Goal: Information Seeking & Learning: Learn about a topic

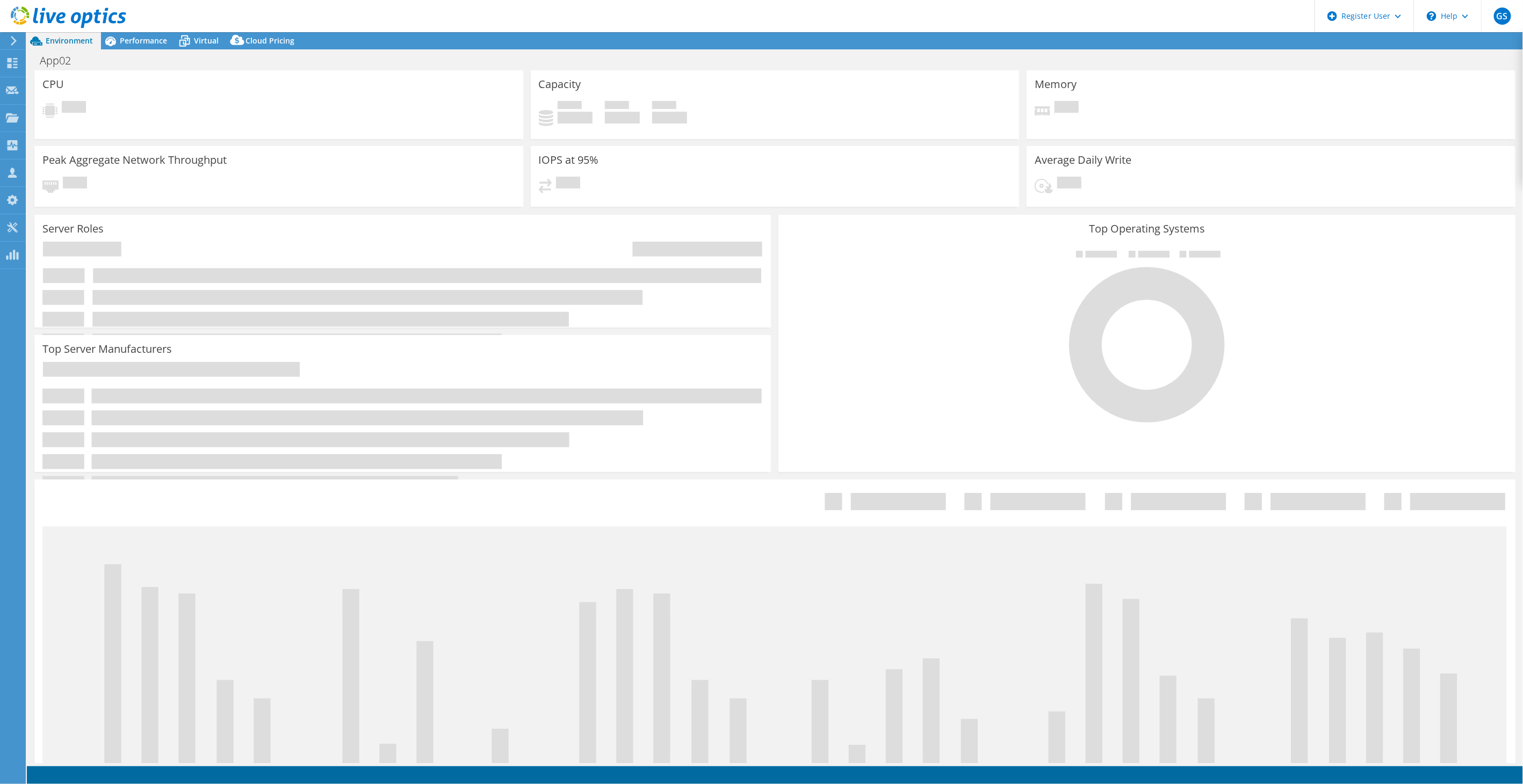
select select "USEast"
select select "USD"
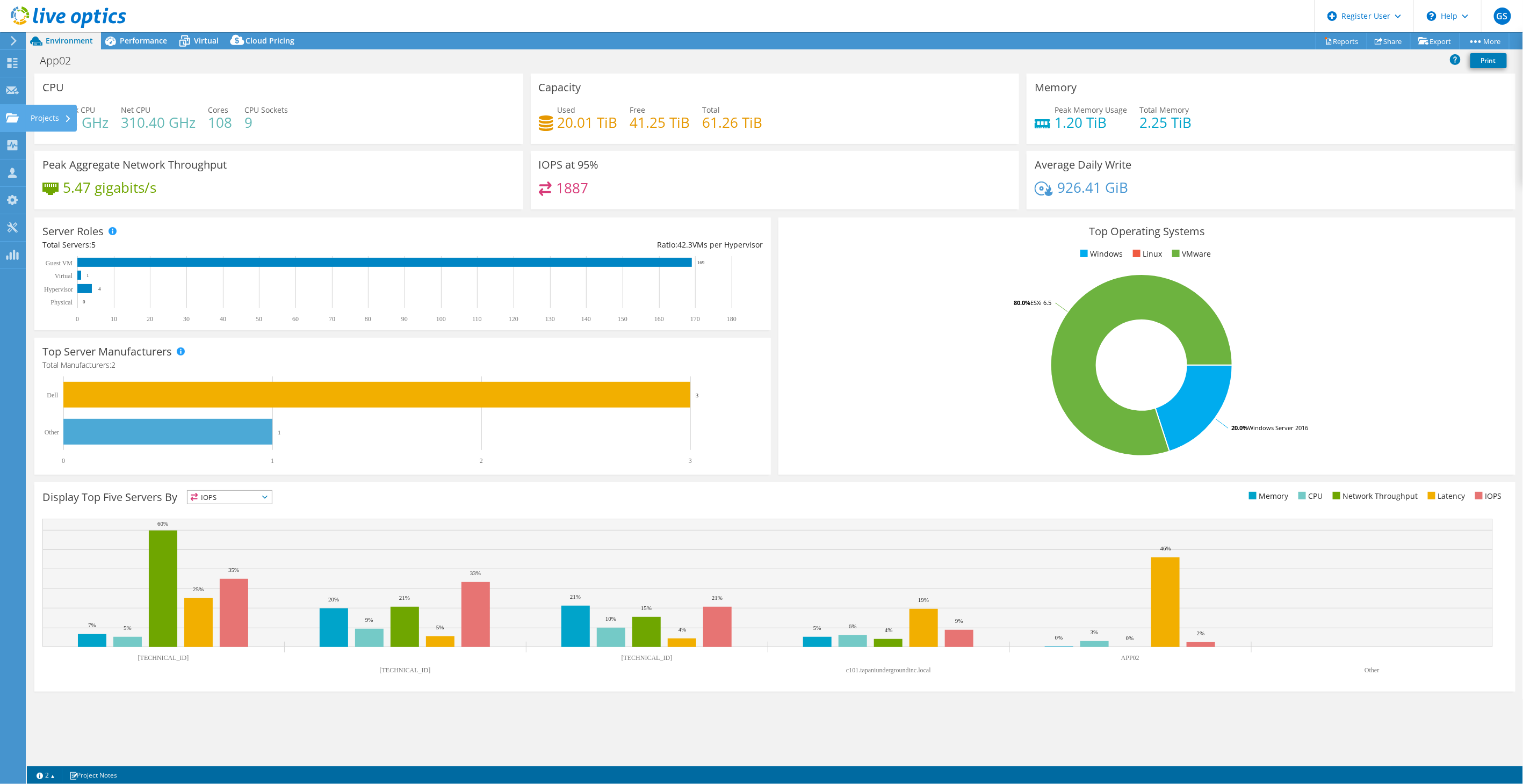
click at [9, 117] on use at bounding box center [12, 117] width 13 height 9
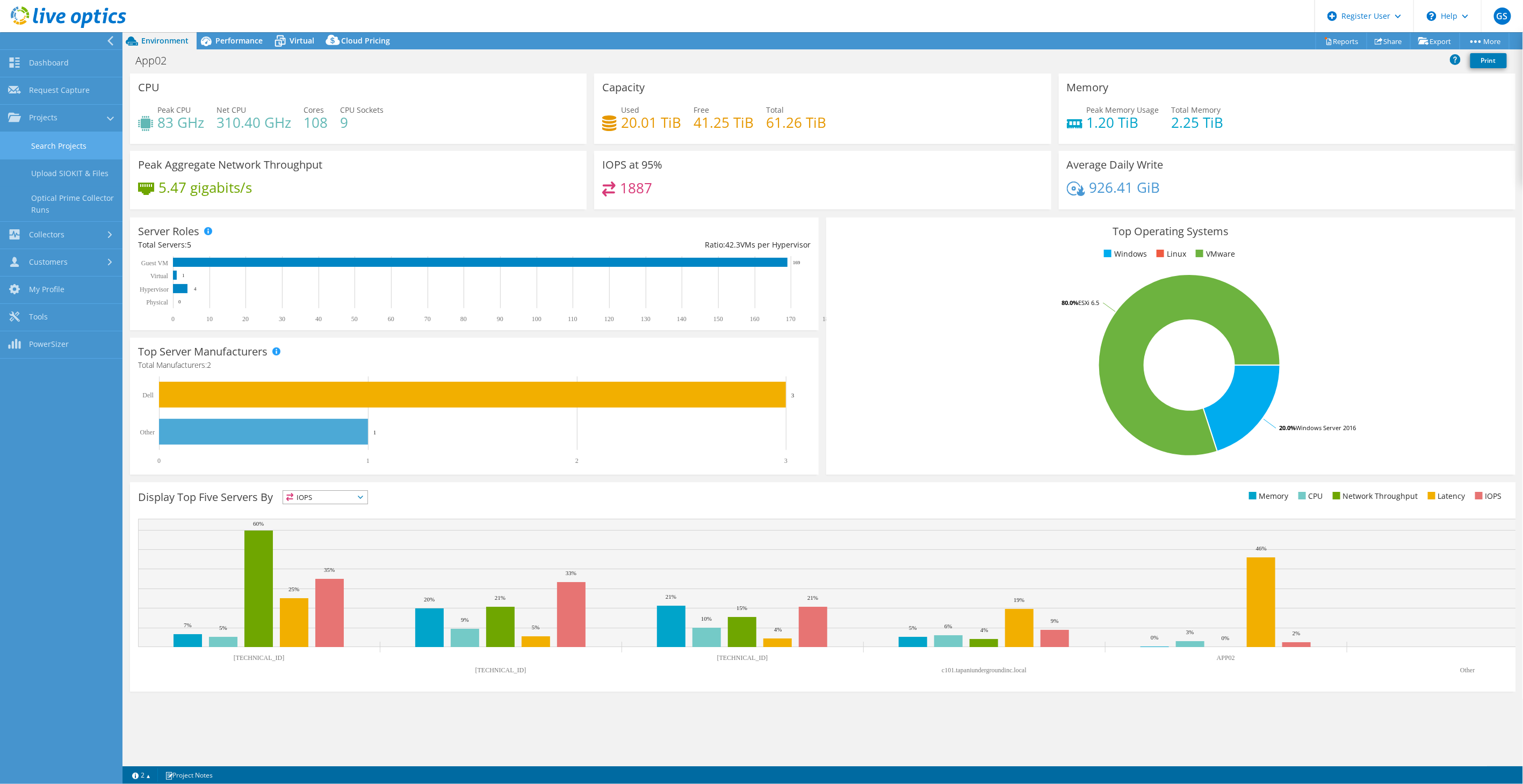
click at [63, 147] on link "Search Projects" at bounding box center [61, 146] width 123 height 27
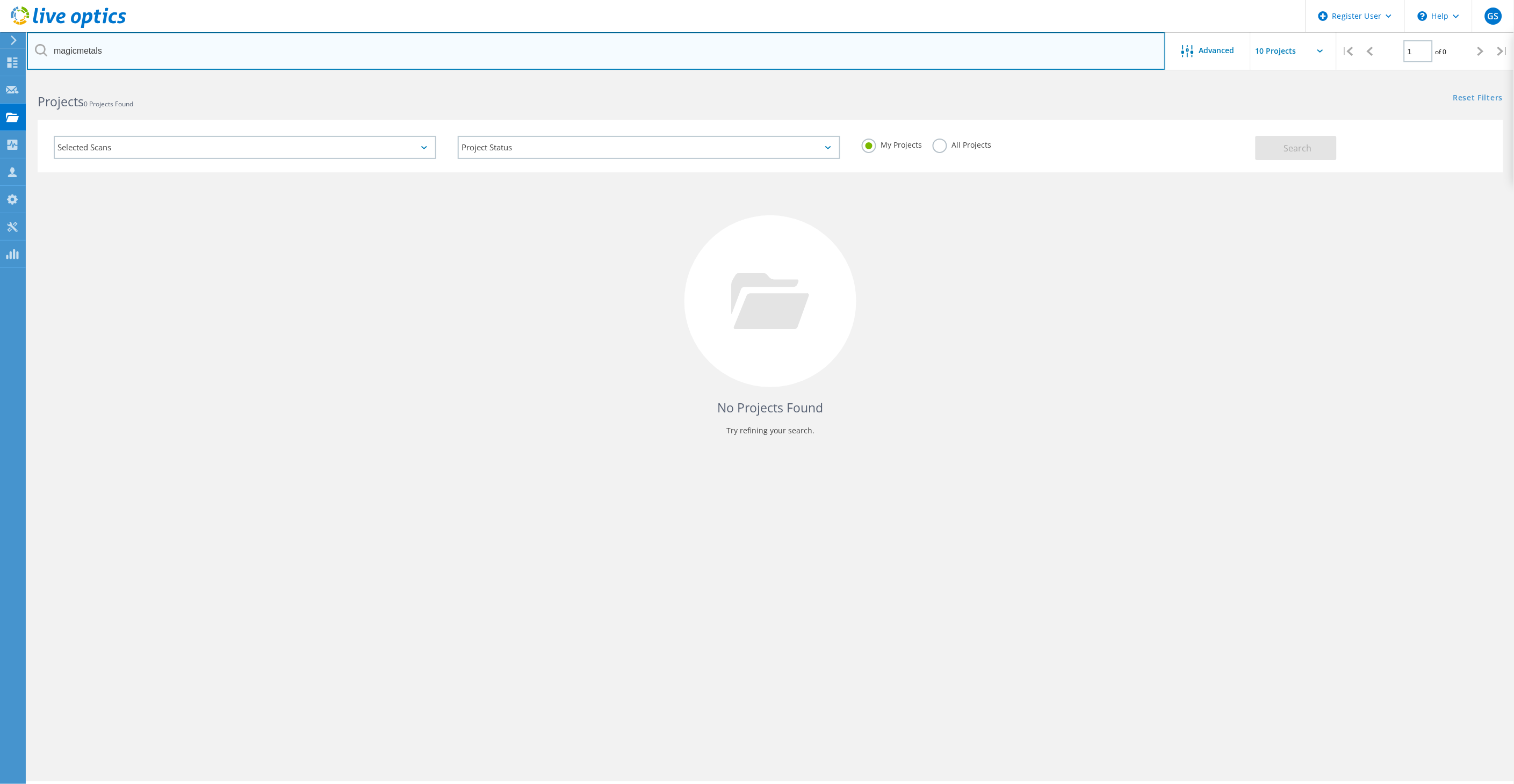
click at [94, 51] on input "magicmetals" at bounding box center [596, 50] width 1139 height 37
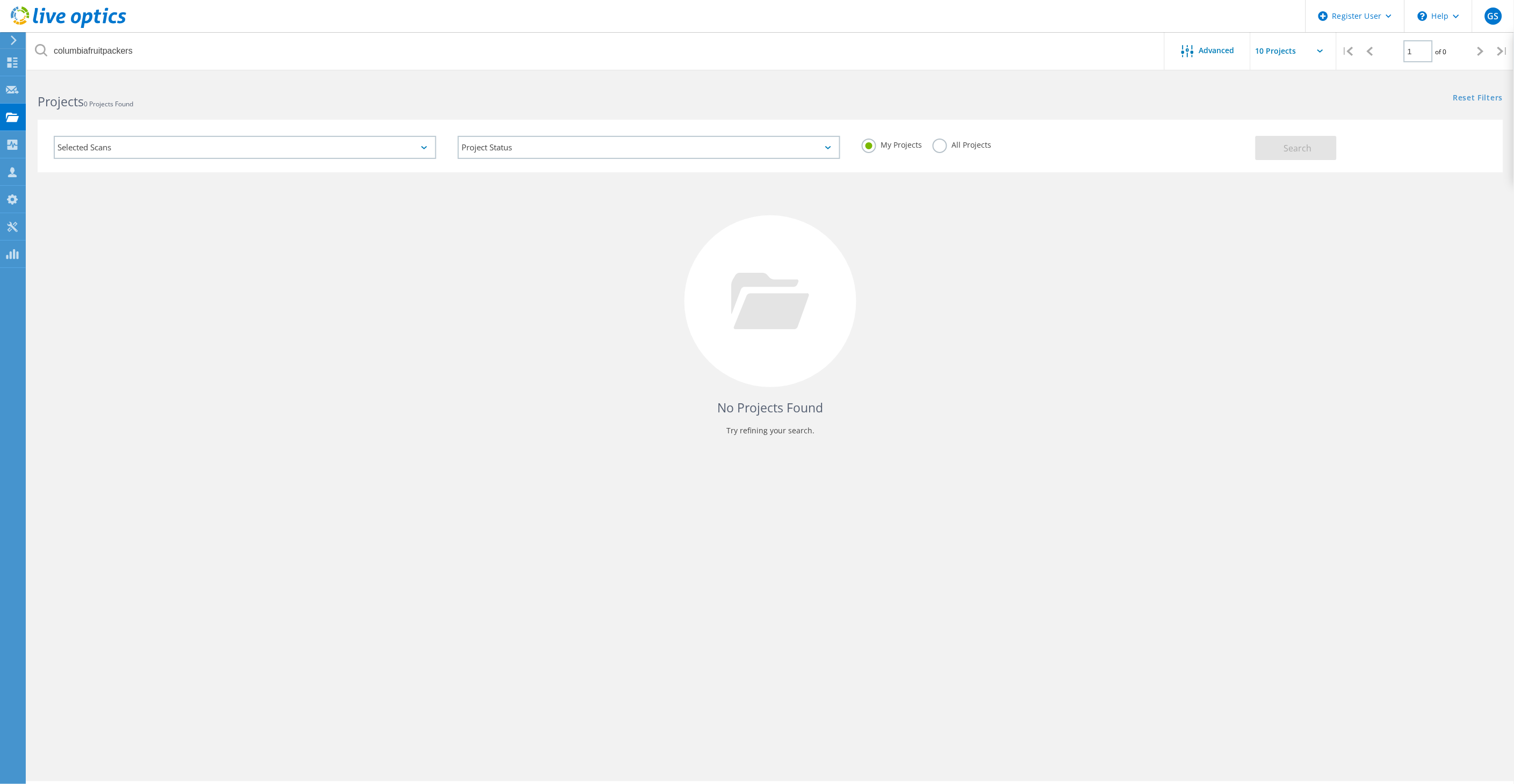
click at [952, 143] on label "All Projects" at bounding box center [962, 143] width 59 height 10
click at [0, 0] on input "All Projects" at bounding box center [0, 0] width 0 height 0
click at [1319, 151] on button "Search" at bounding box center [1297, 148] width 81 height 24
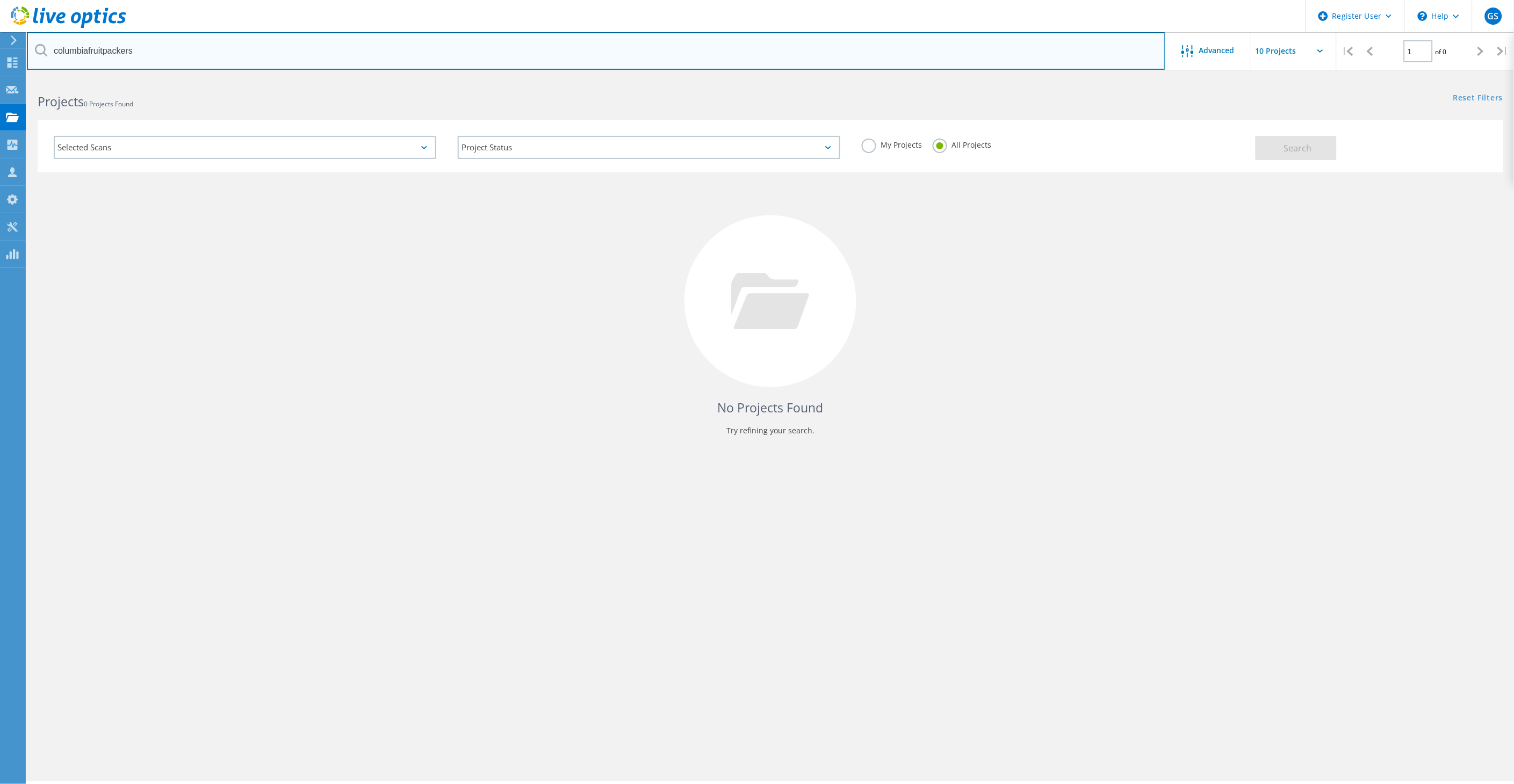
click at [172, 53] on input "columbiafruitpackers" at bounding box center [596, 50] width 1139 height 37
type input "columbiafruit"
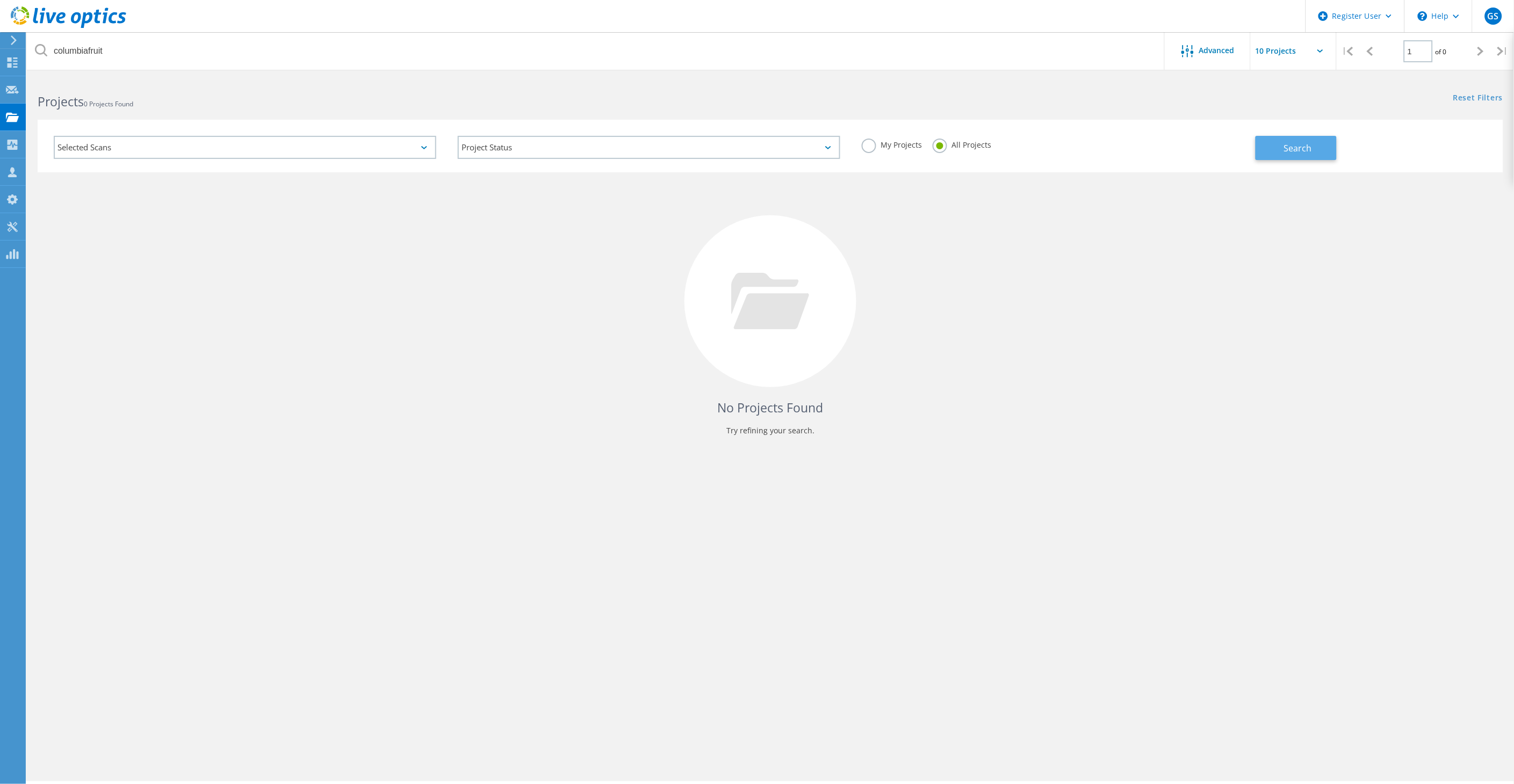
click at [1290, 143] on span "Search" at bounding box center [1298, 148] width 28 height 11
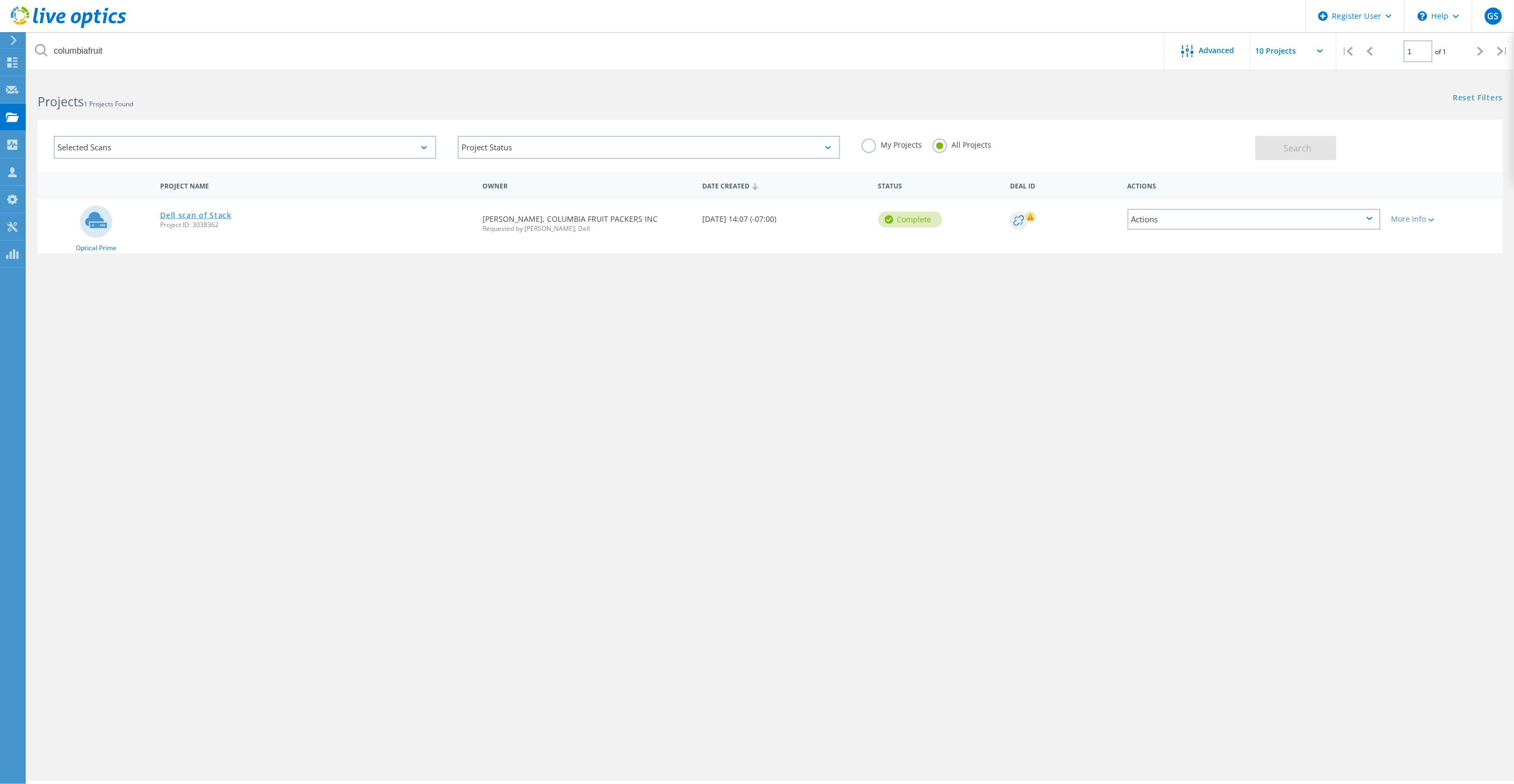
click at [217, 212] on link "Dell scan of Stack" at bounding box center [196, 215] width 72 height 8
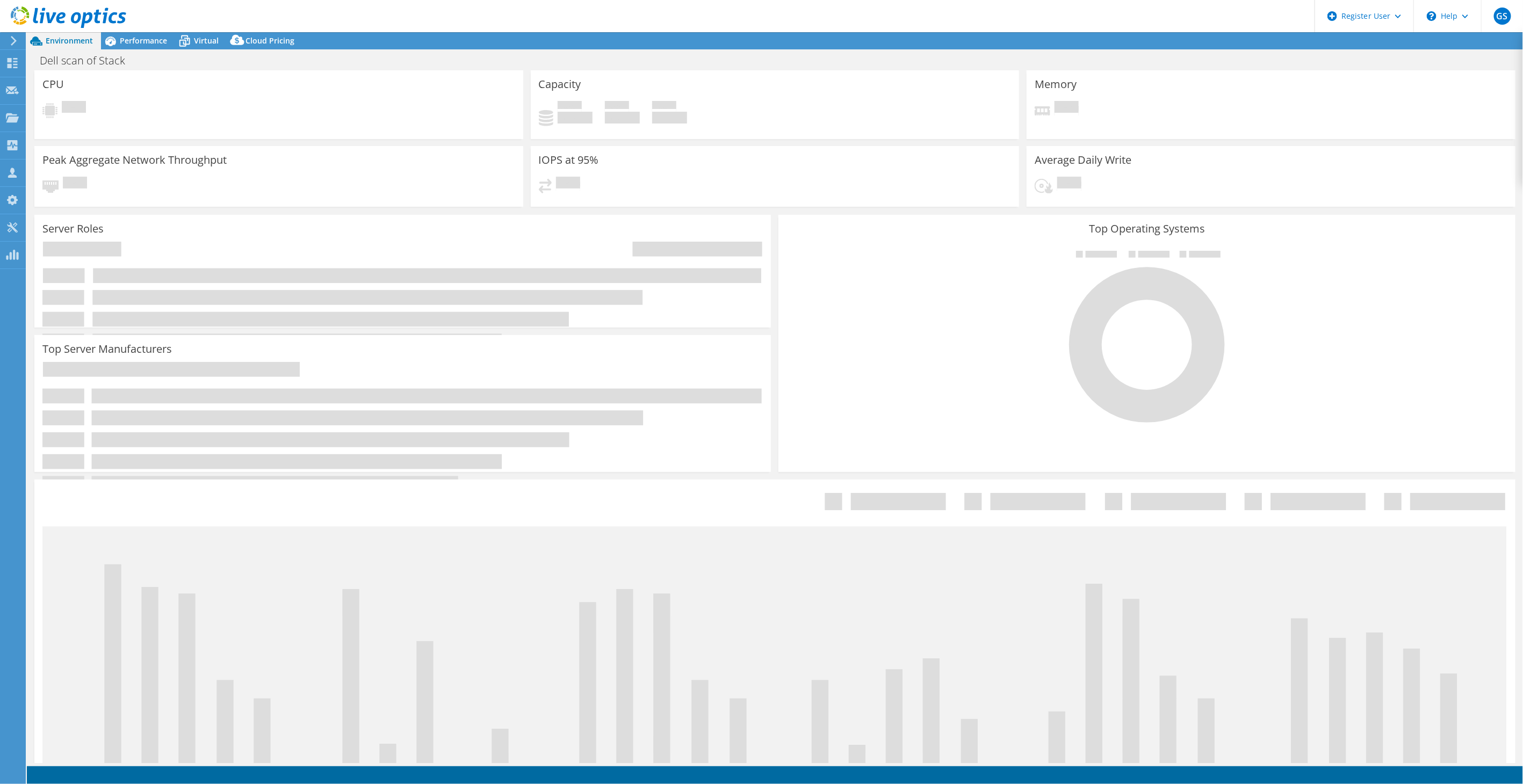
select select "USD"
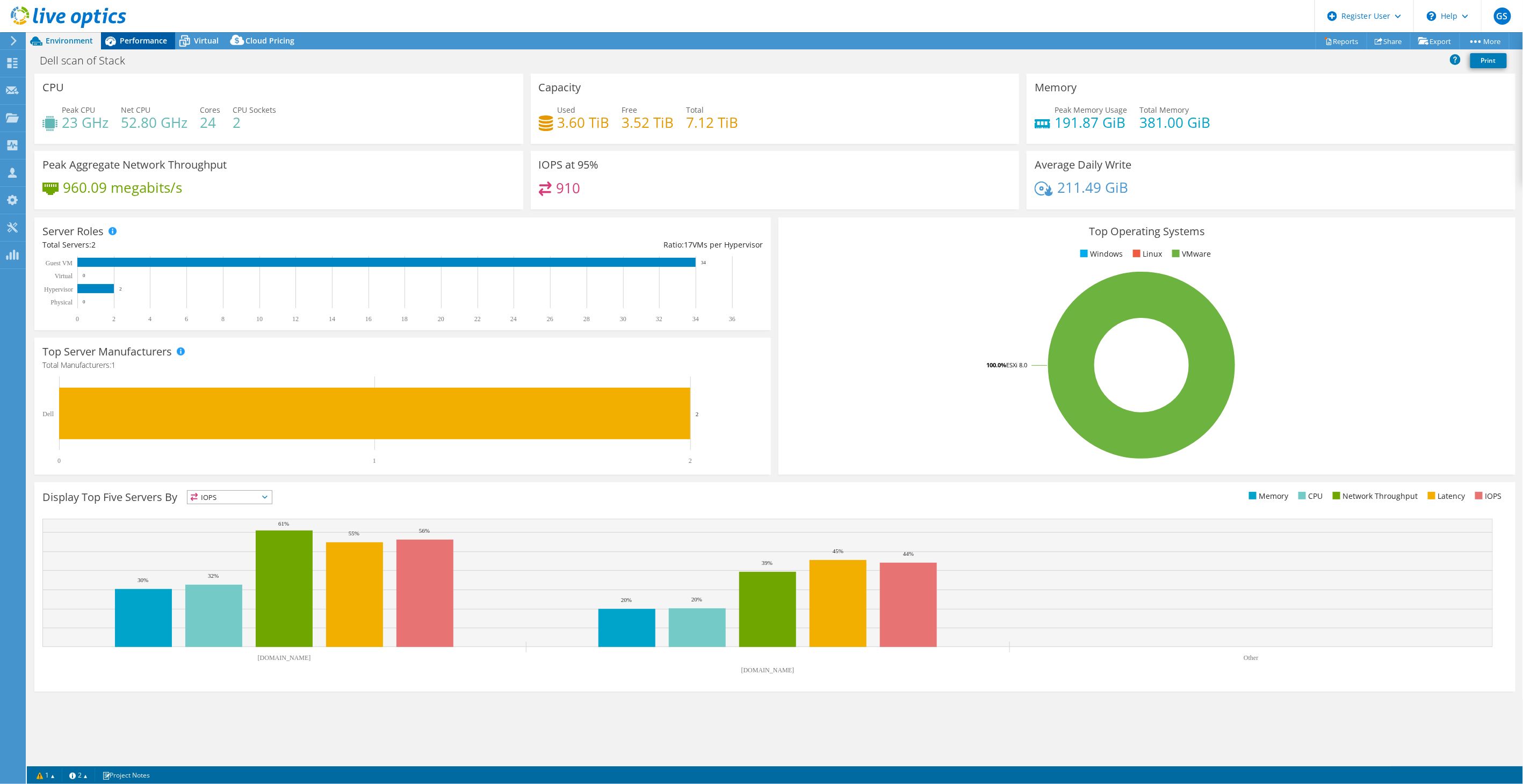
click at [150, 39] on span "Performance" at bounding box center [143, 40] width 47 height 10
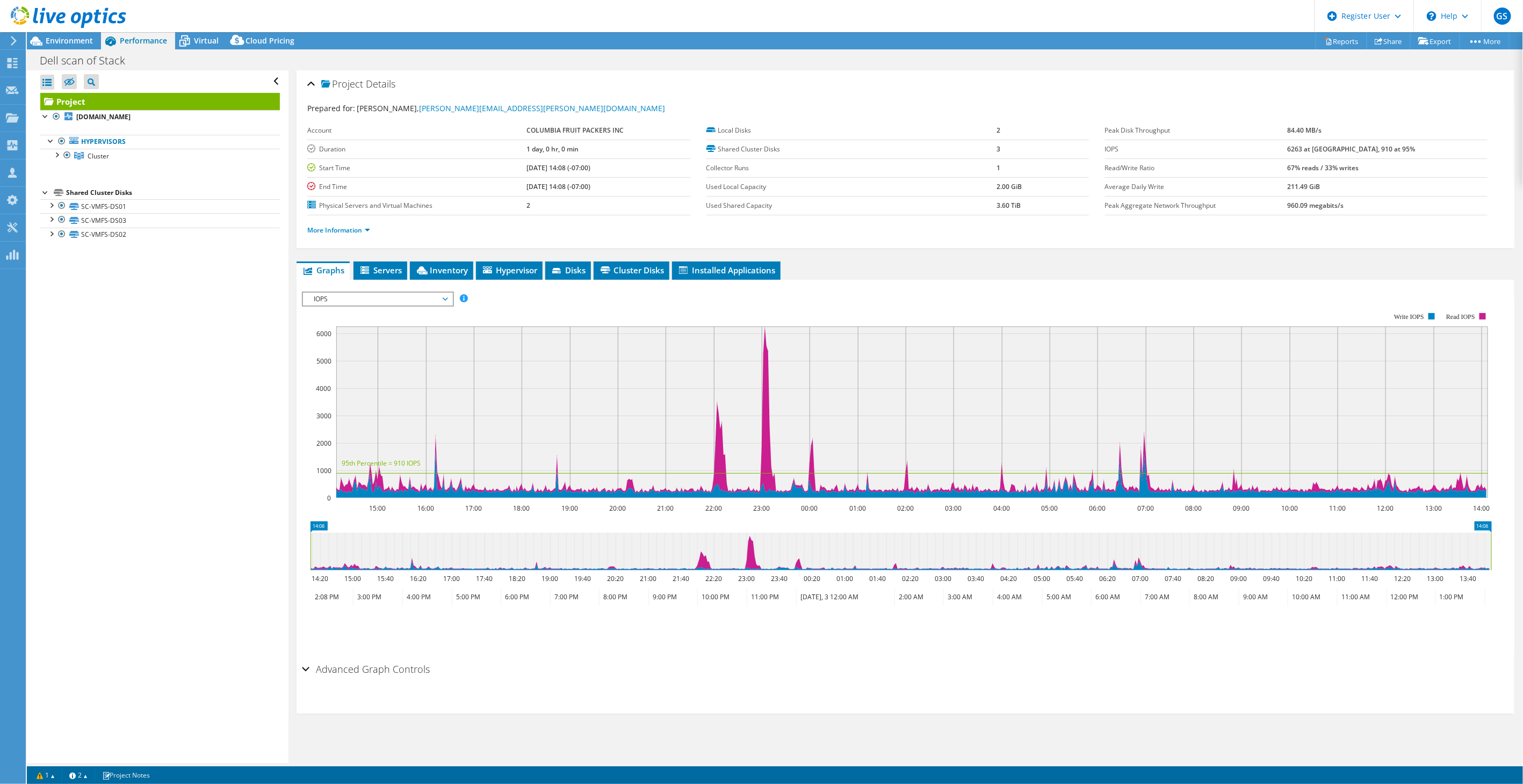
click at [398, 293] on span "IOPS" at bounding box center [377, 299] width 138 height 13
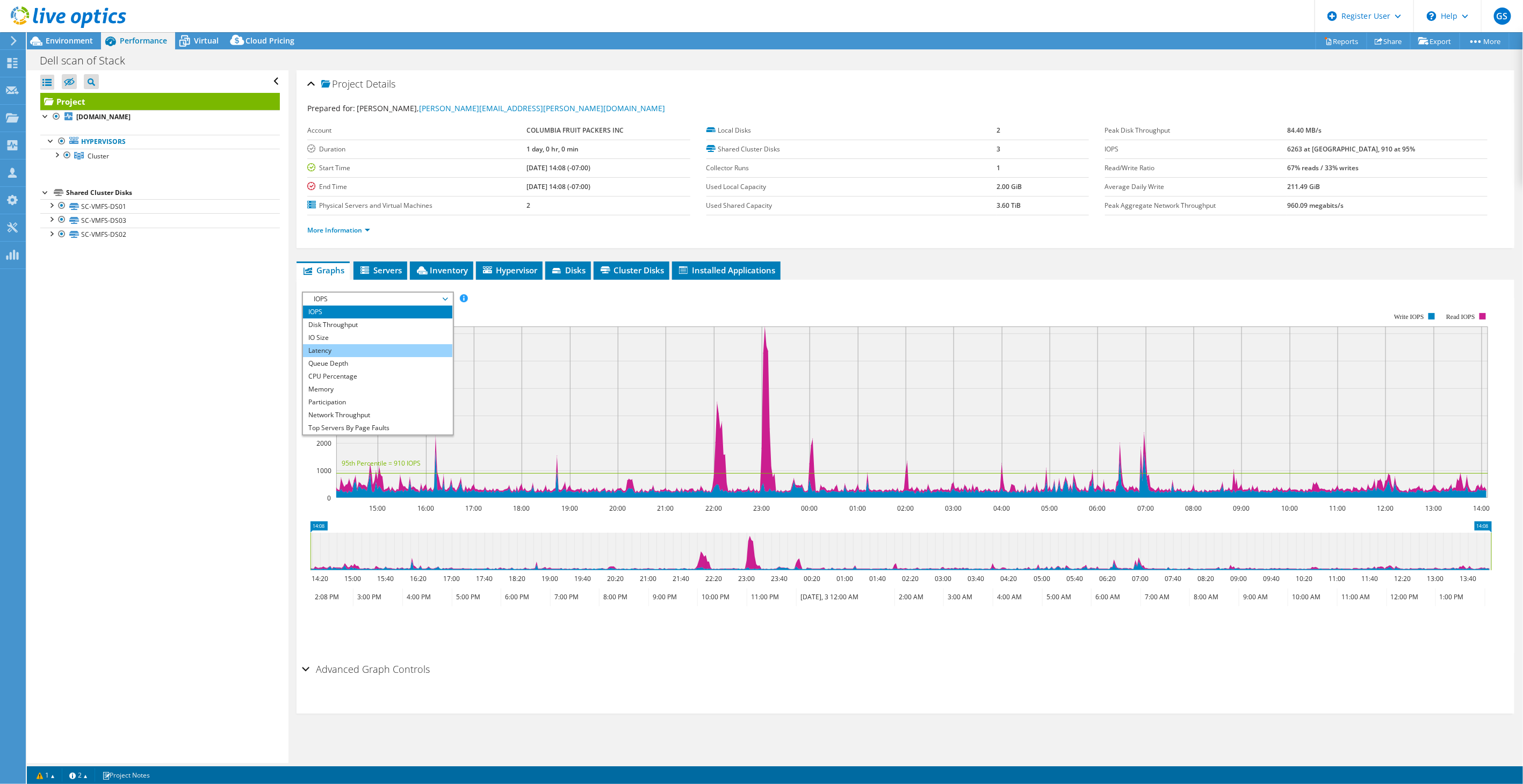
click at [358, 350] on li "Latency" at bounding box center [377, 350] width 149 height 13
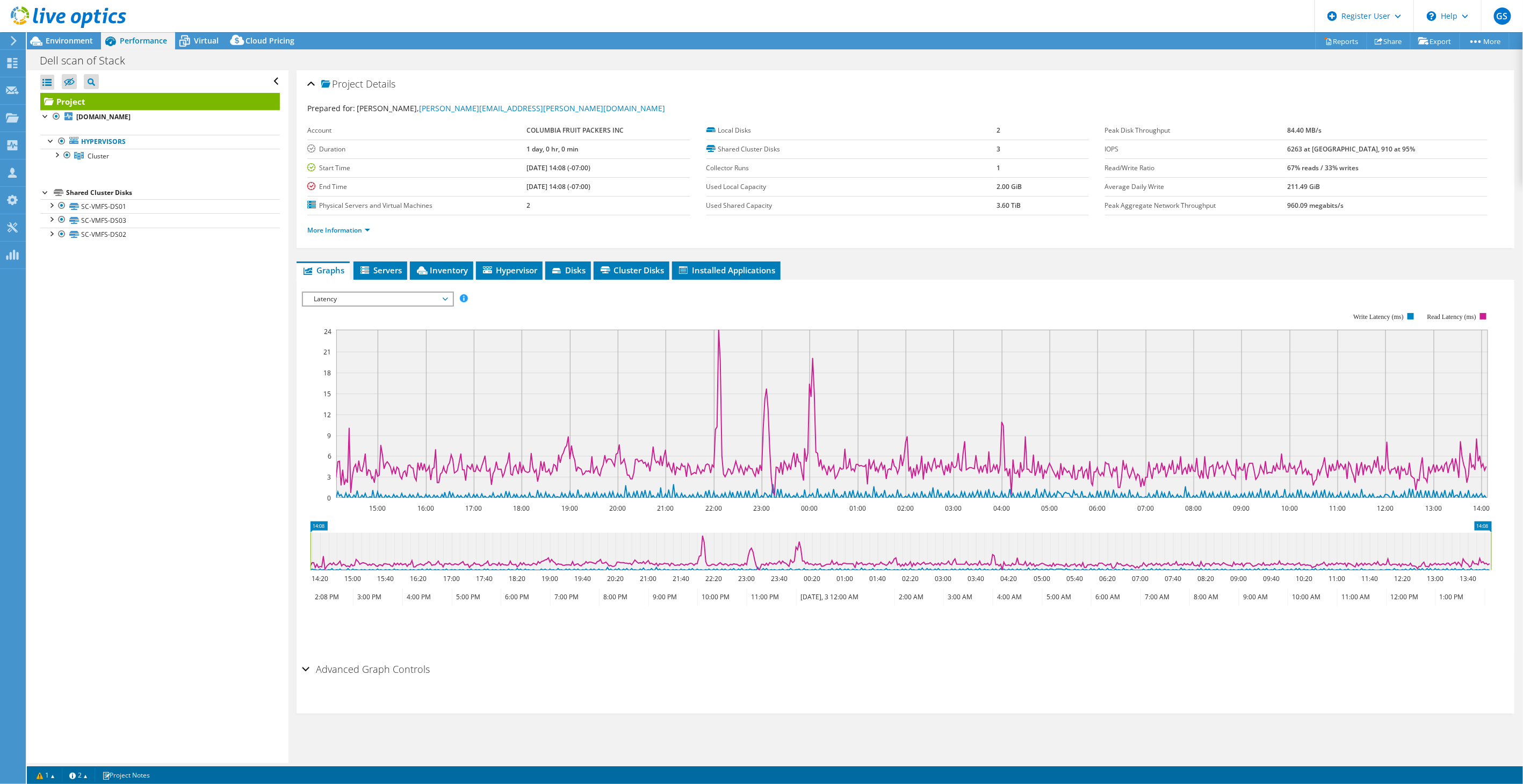
click at [360, 300] on span "Latency" at bounding box center [377, 299] width 138 height 13
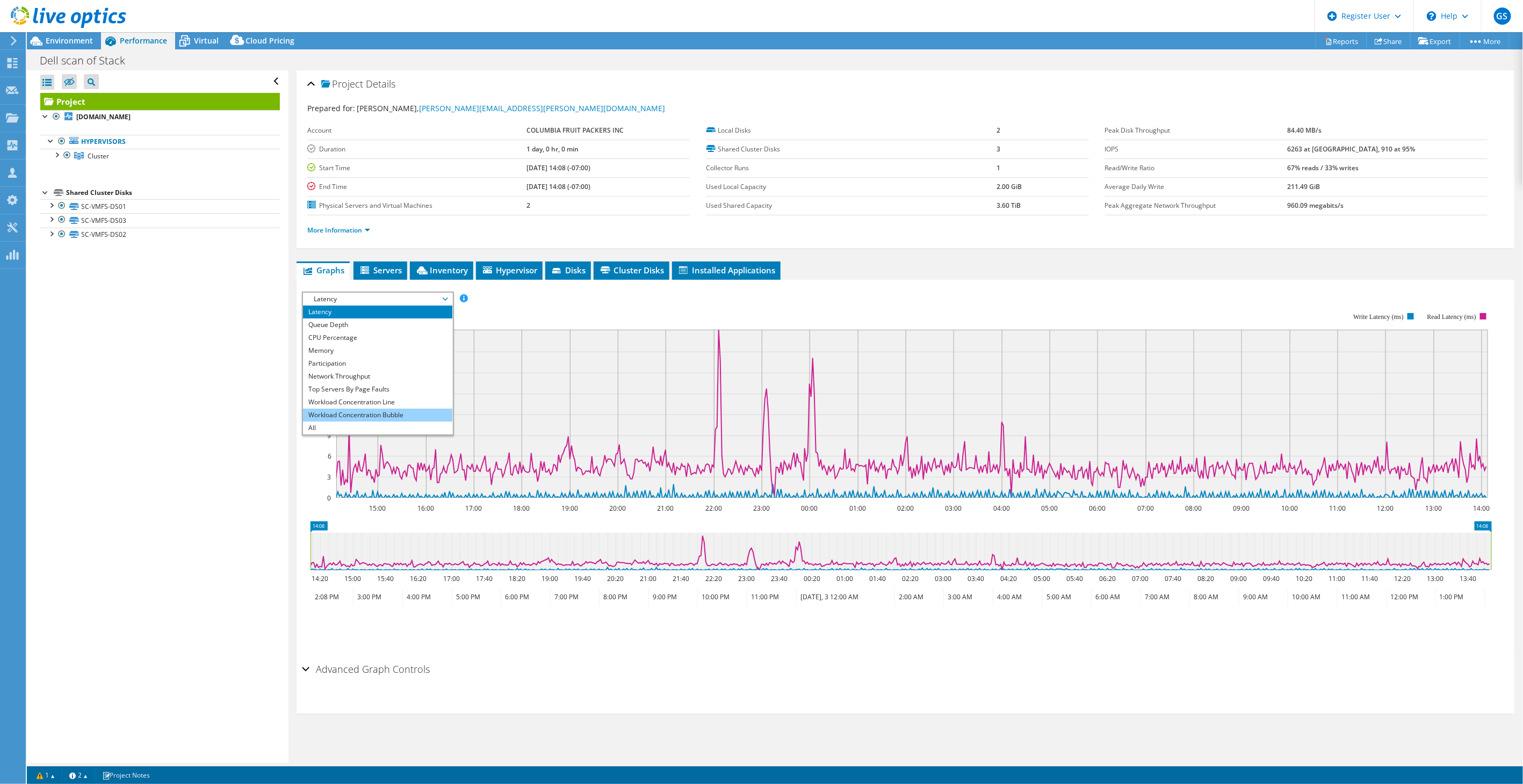
click at [369, 418] on li "Workload Concentration Bubble" at bounding box center [377, 415] width 149 height 13
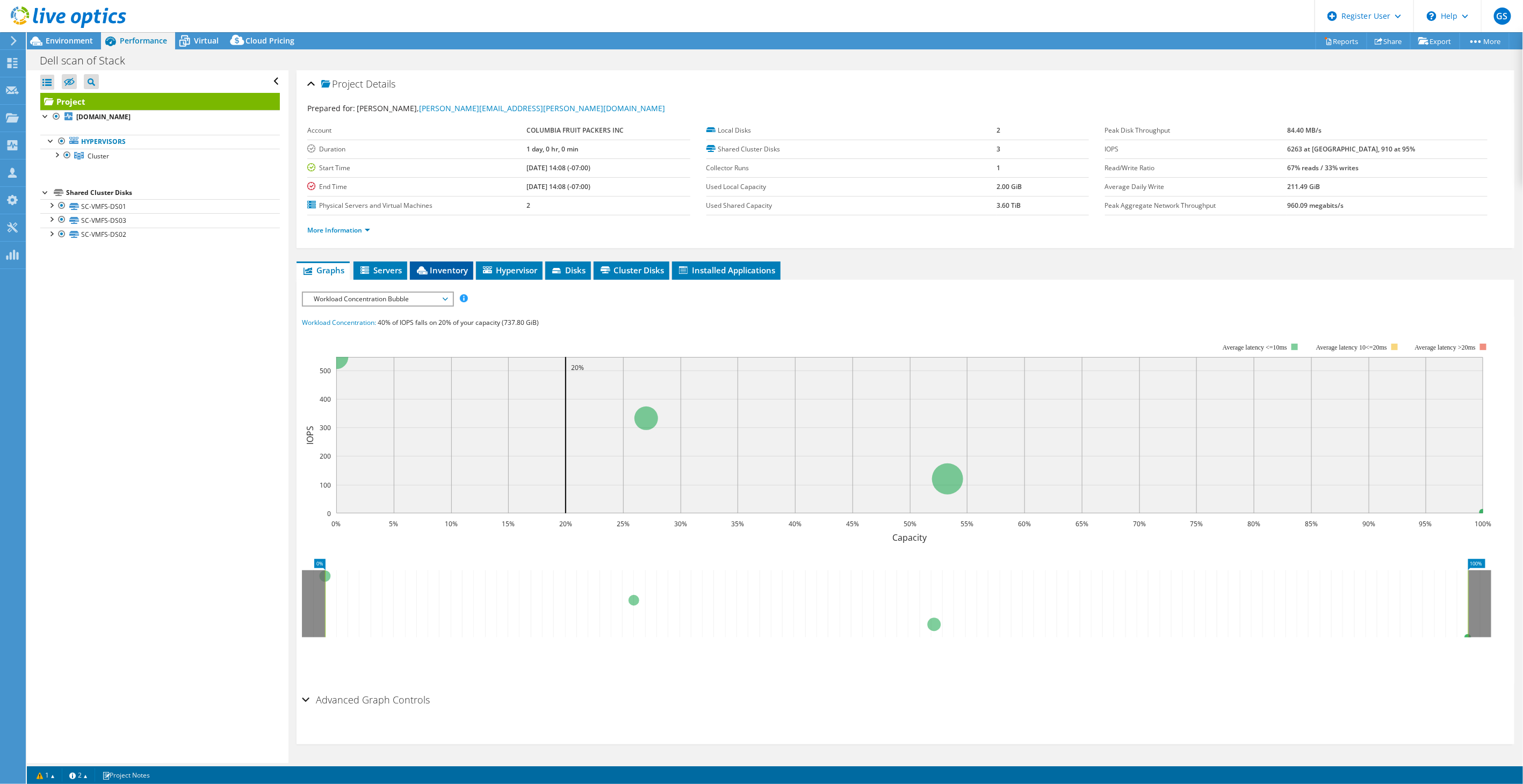
click at [438, 269] on span "Inventory" at bounding box center [441, 270] width 53 height 11
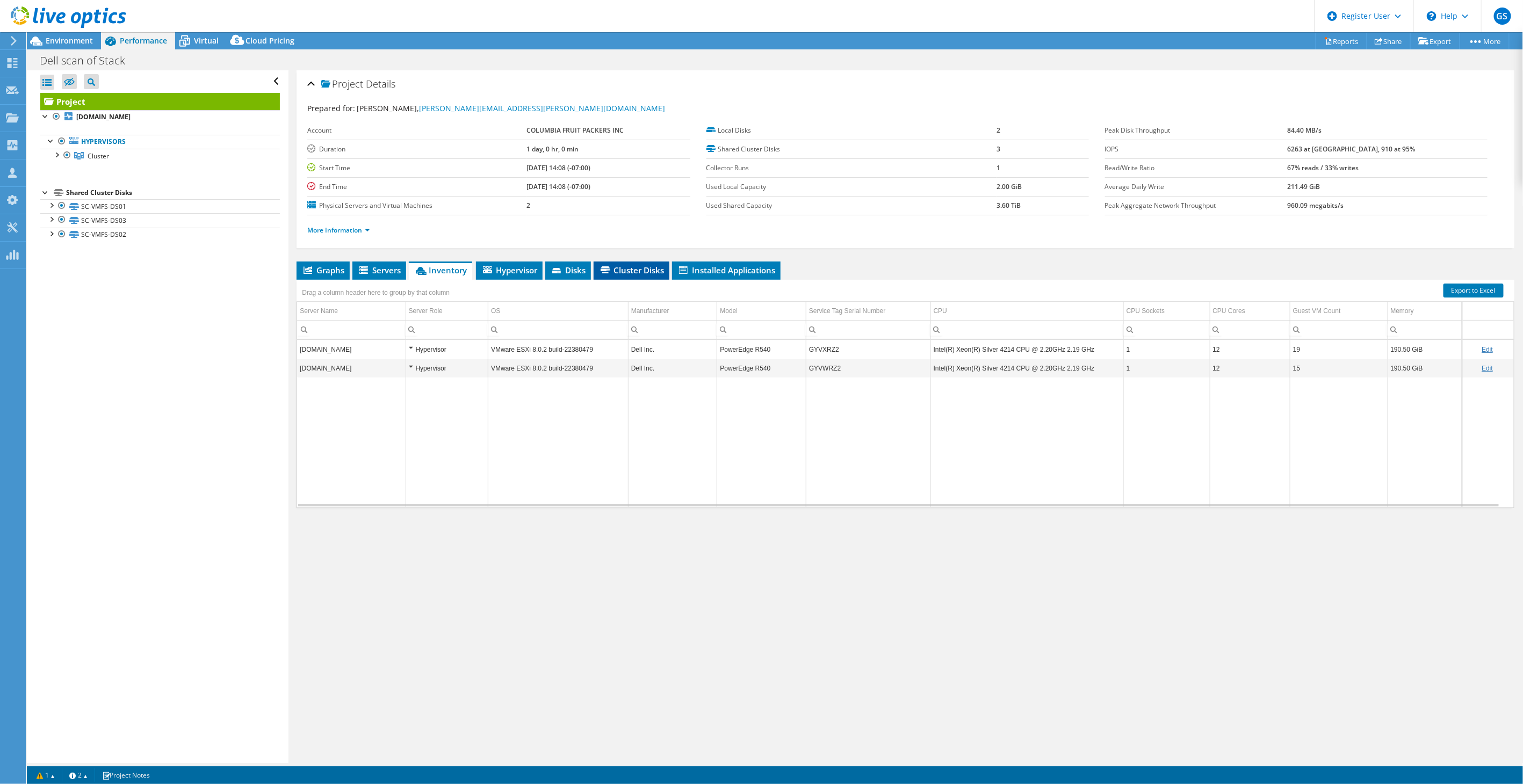
click at [622, 268] on span "Cluster Disks" at bounding box center [631, 270] width 65 height 11
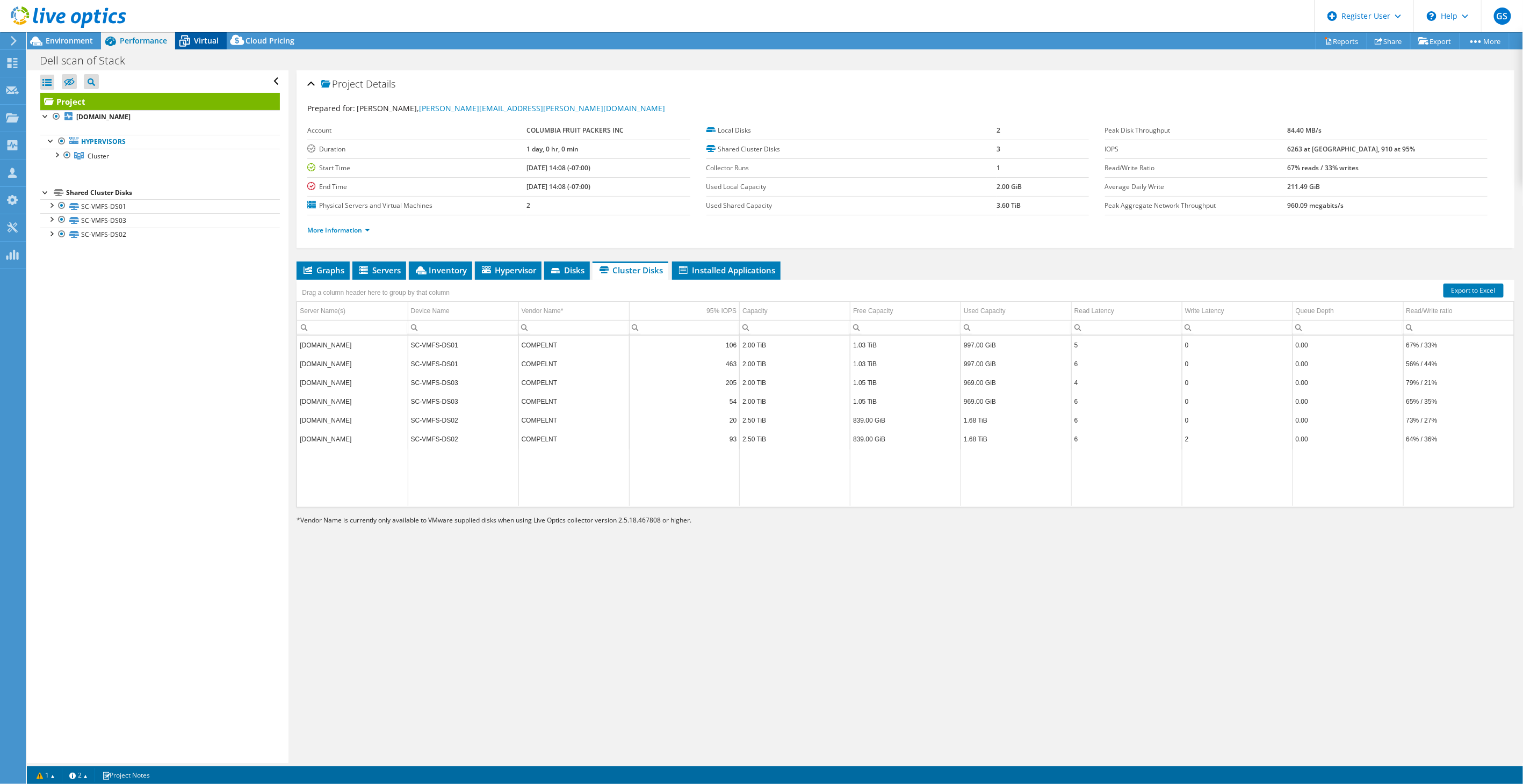
click at [195, 47] on div "Virtual" at bounding box center [201, 40] width 52 height 18
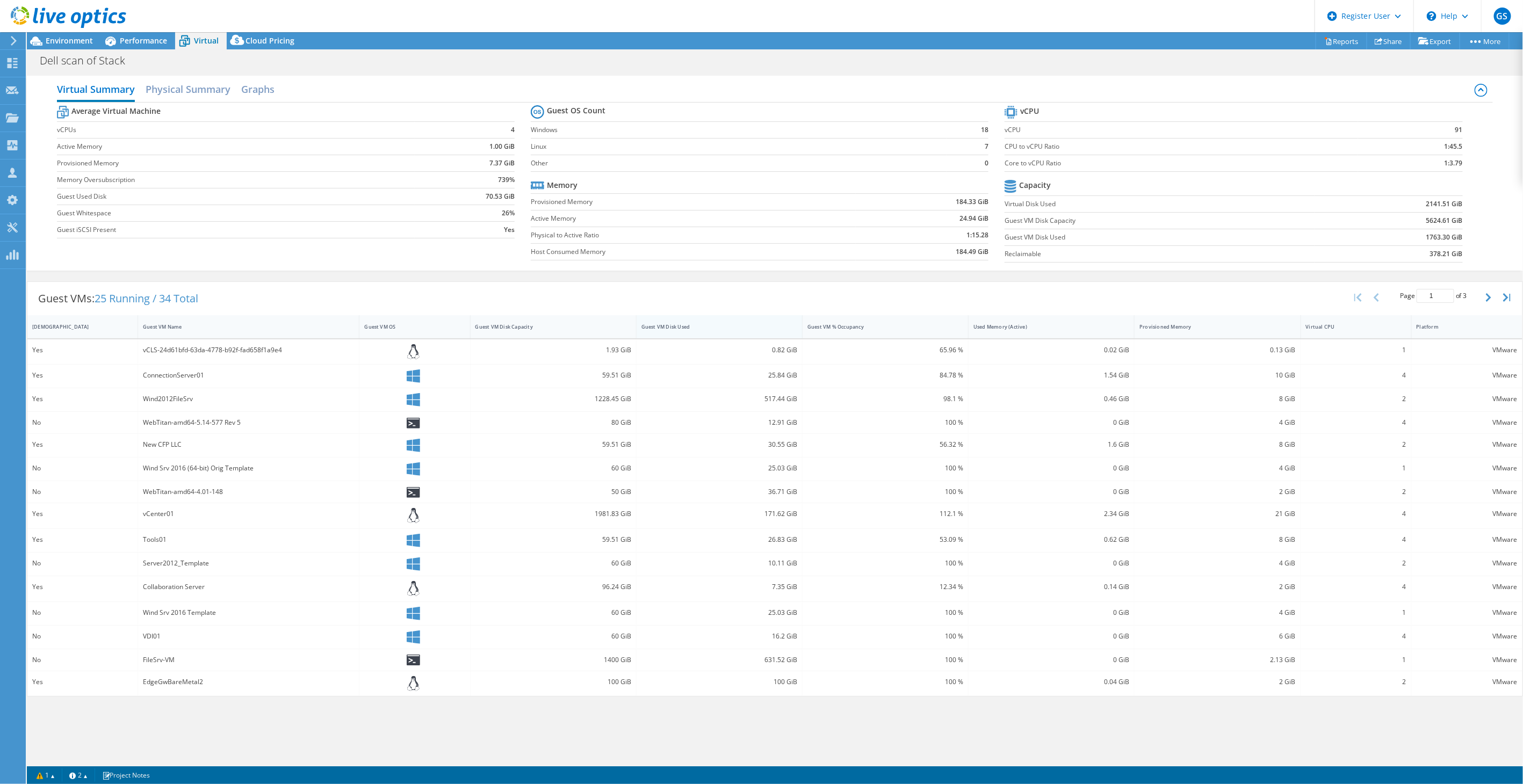
click at [669, 324] on div "Guest VM Disk Used" at bounding box center [713, 326] width 143 height 7
click at [671, 324] on div "Guest VM Disk Used" at bounding box center [713, 326] width 143 height 7
click at [202, 77] on div "Virtual Summary Physical Summary Graphs Average Virtual Machine vCPUs 4 Active …" at bounding box center [774, 173] width 1496 height 195
click at [202, 82] on h2 "Physical Summary" at bounding box center [188, 90] width 85 height 24
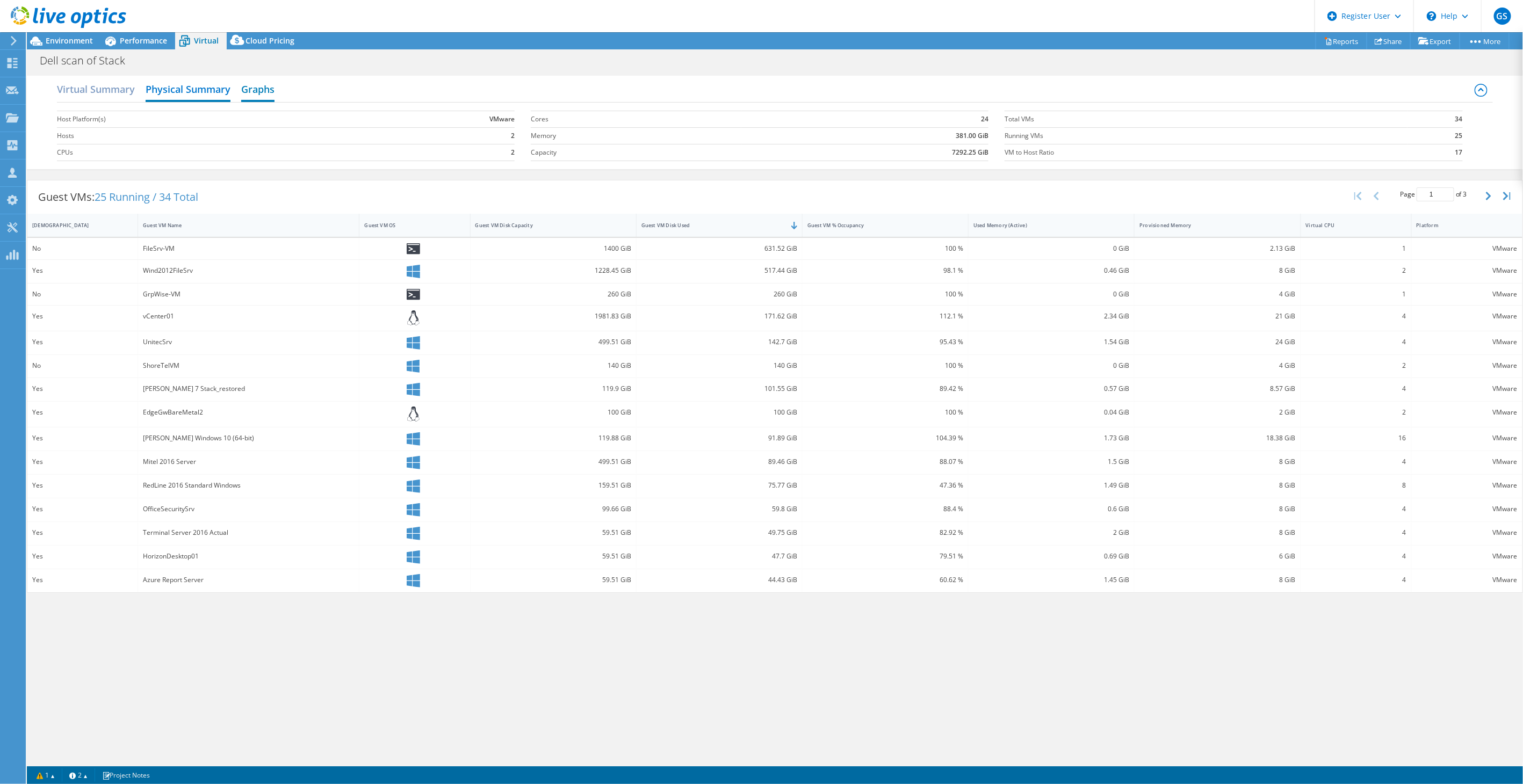
click at [259, 92] on h2 "Graphs" at bounding box center [258, 90] width 34 height 24
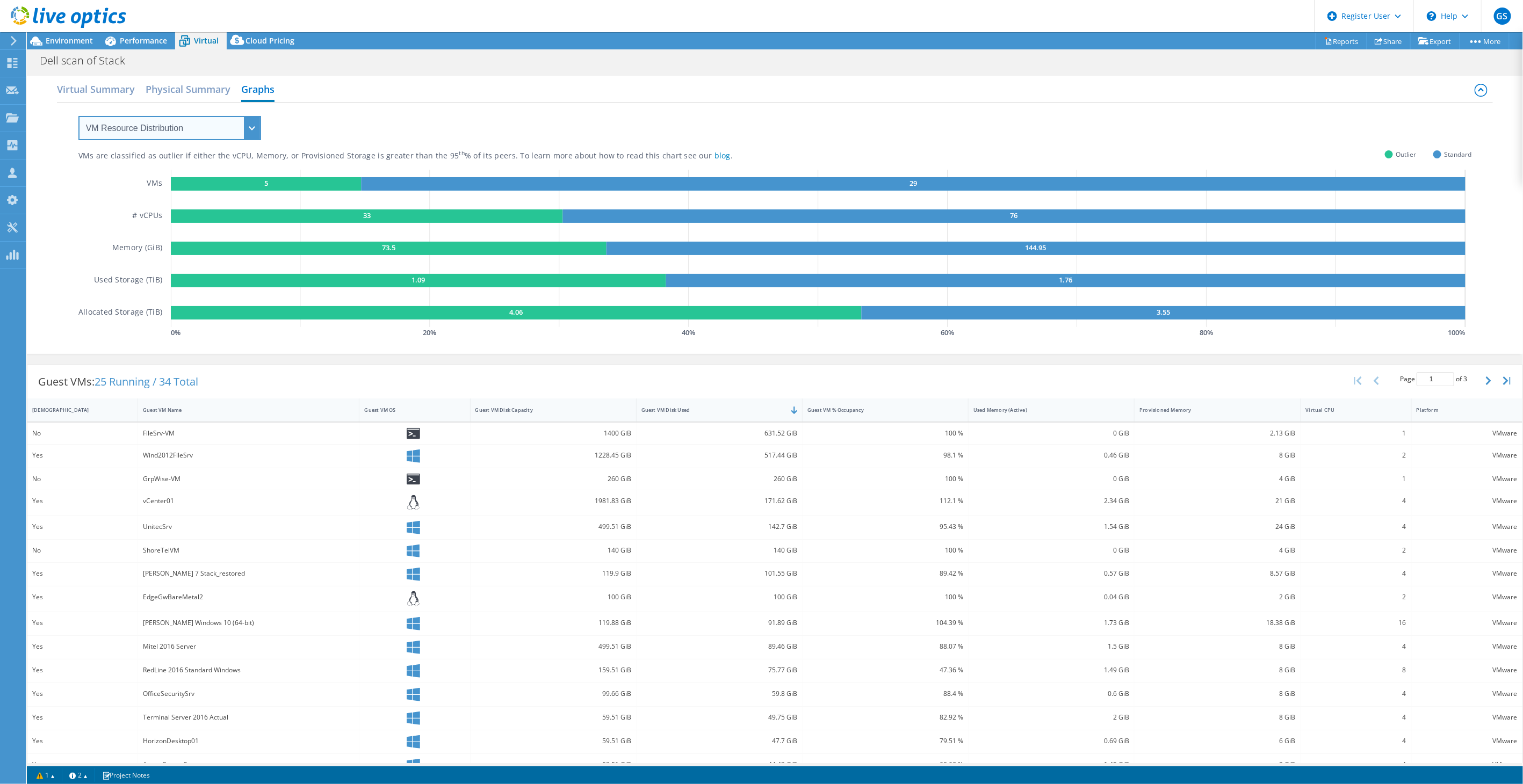
click at [231, 128] on select "VM Resource Distribution Provisioning Contrast Over Provisioning" at bounding box center [169, 128] width 182 height 24
select select "Over Provisioning"
click at [79, 116] on select "VM Resource Distribution Provisioning Contrast Over Provisioning" at bounding box center [169, 128] width 182 height 24
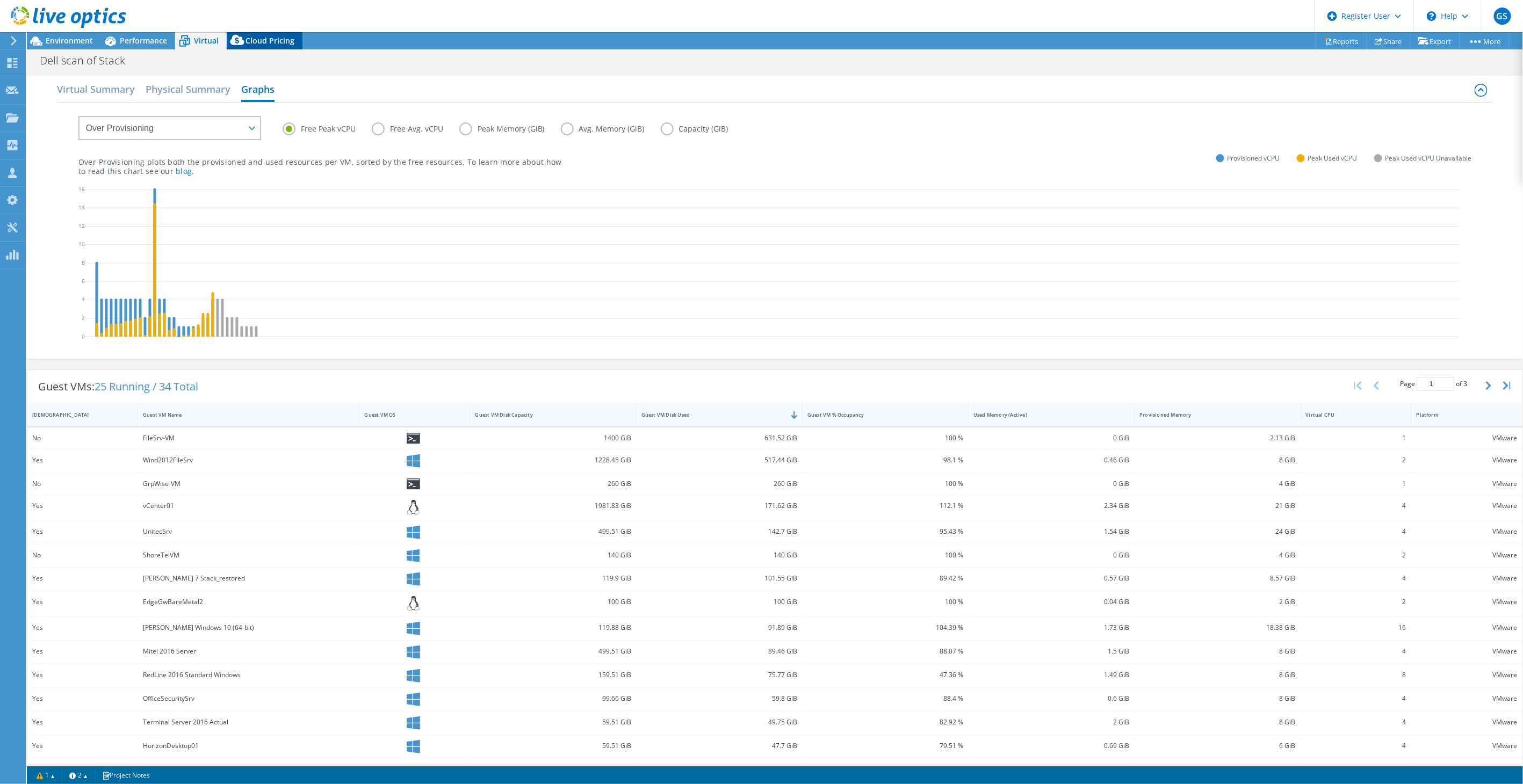
click at [262, 44] on span "Cloud Pricing" at bounding box center [270, 40] width 49 height 10
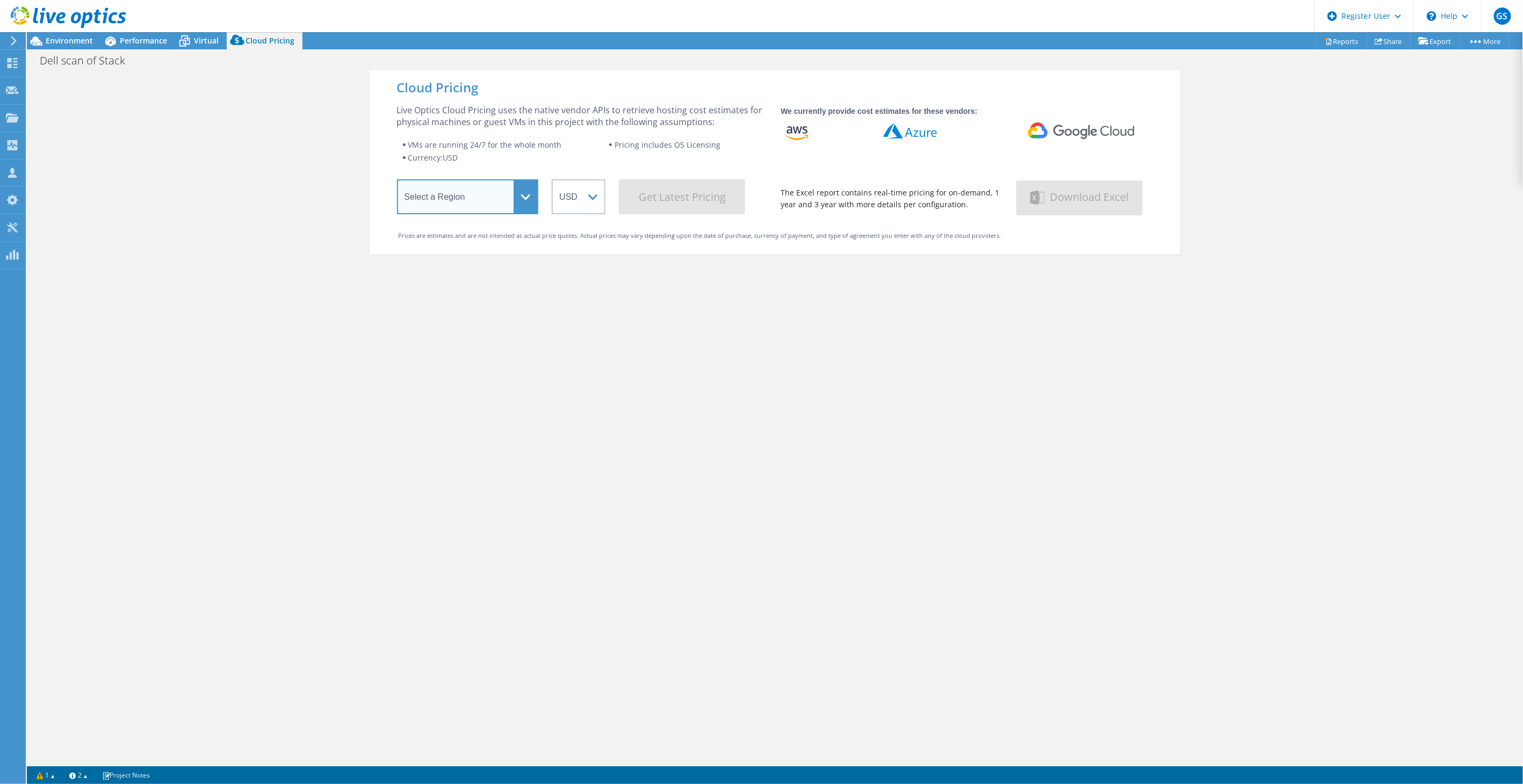
click at [444, 190] on select "Select a Region Asia Pacific (Hong Kong) Asia Pacific (Mumbai) Asia Pacific (Se…" at bounding box center [468, 197] width 142 height 35
select select "USEast"
click at [397, 182] on select "Select a Region Asia Pacific (Hong Kong) Asia Pacific (Mumbai) Asia Pacific (Se…" at bounding box center [468, 197] width 142 height 35
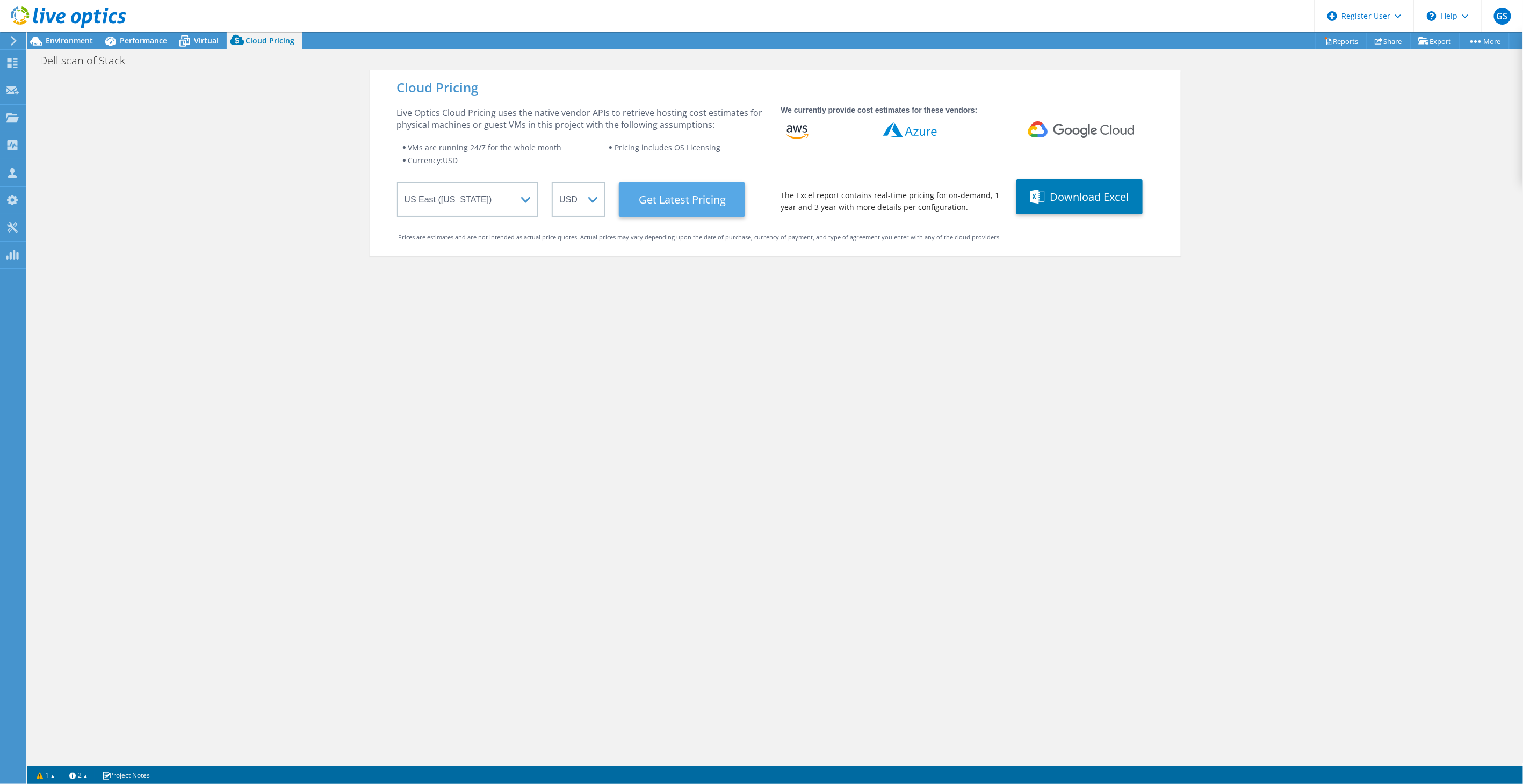
click at [675, 193] on Latest "Get Latest Pricing" at bounding box center [681, 200] width 126 height 35
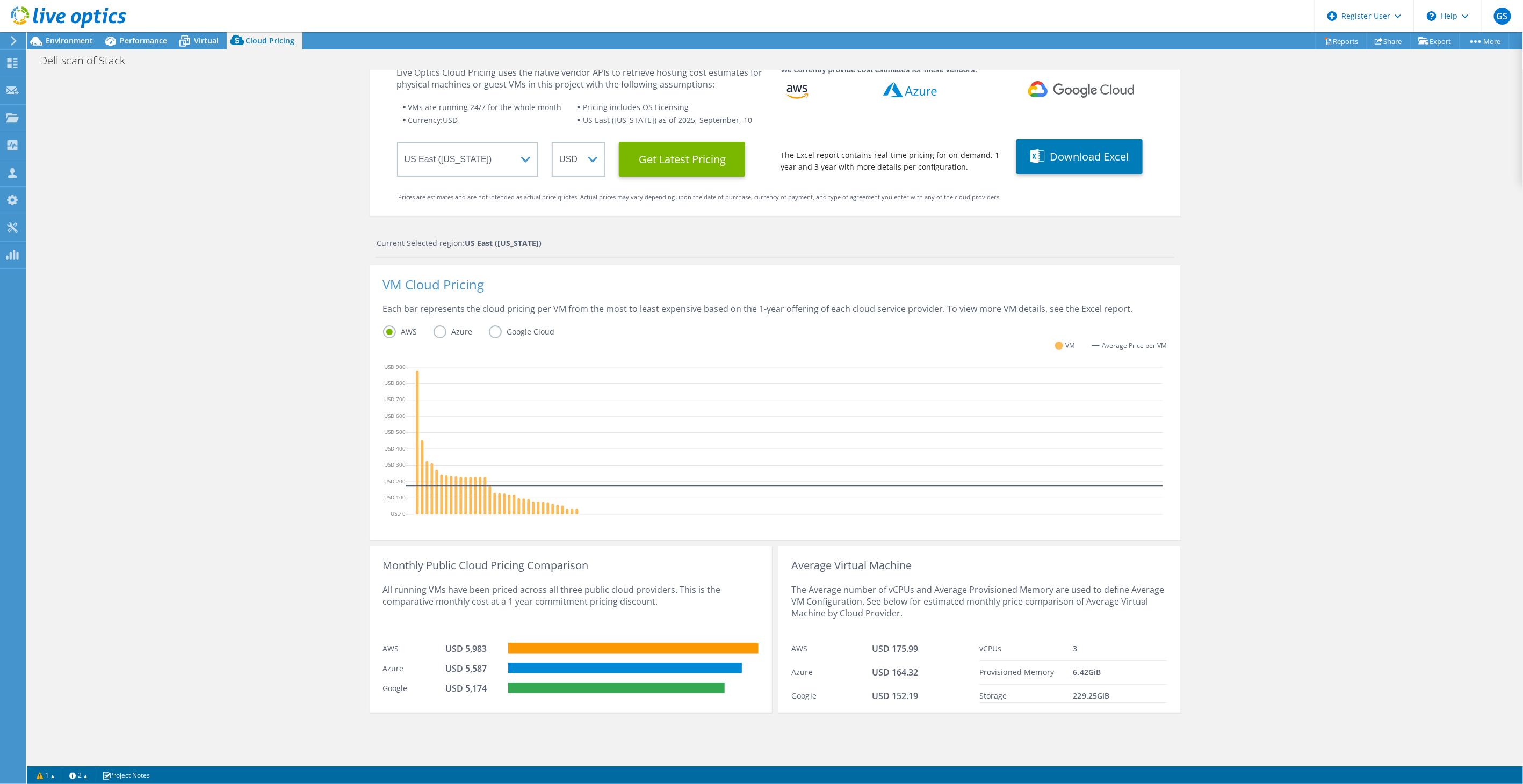
scroll to position [92, 0]
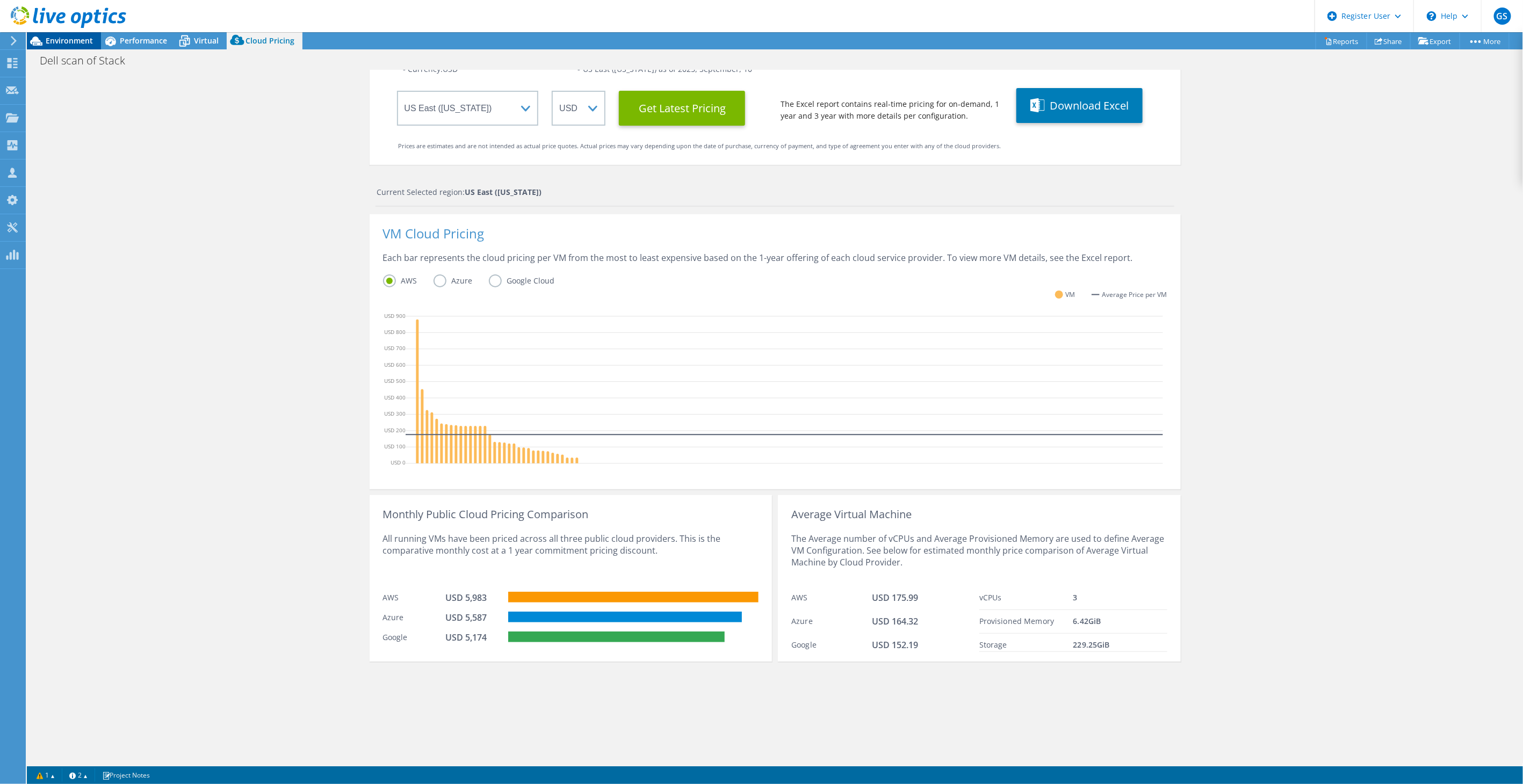
click at [74, 41] on span "Environment" at bounding box center [69, 40] width 47 height 10
